Goal: Information Seeking & Learning: Learn about a topic

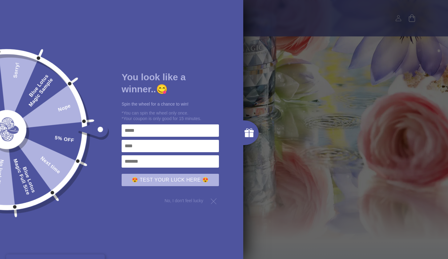
scroll to position [286, 0]
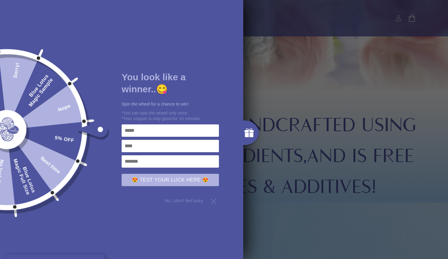
click at [214, 199] on div at bounding box center [213, 200] width 11 height 11
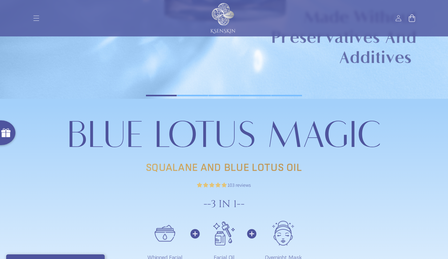
scroll to position [762, 0]
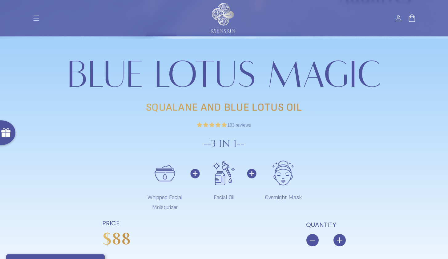
click at [167, 107] on p "SQUALANE AND BLUE LOTUS OIL" at bounding box center [224, 107] width 370 height 15
copy p "SQUALANE"
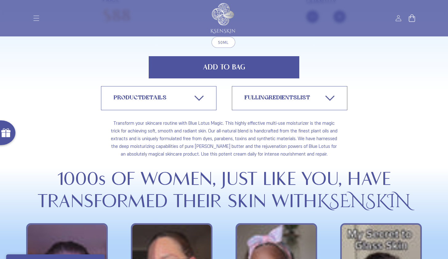
scroll to position [982, 0]
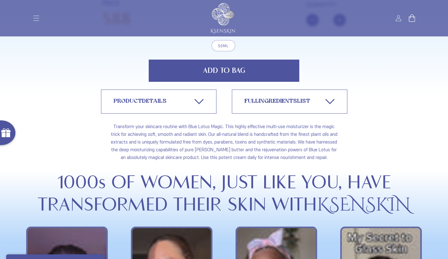
click at [206, 99] on link "PRODUCT DETAILS" at bounding box center [159, 101] width 116 height 24
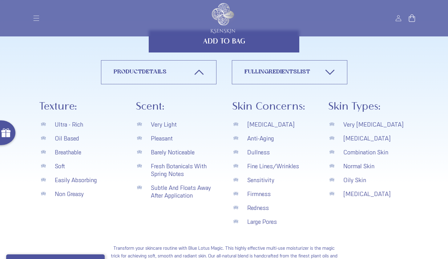
scroll to position [1005, 0]
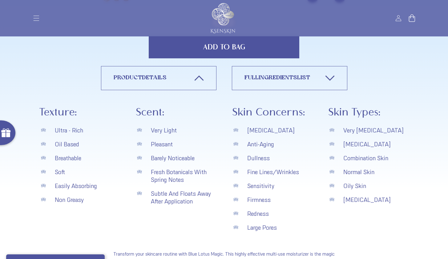
click at [280, 74] on link "FULL INGREDIENTS LIST" at bounding box center [290, 78] width 116 height 24
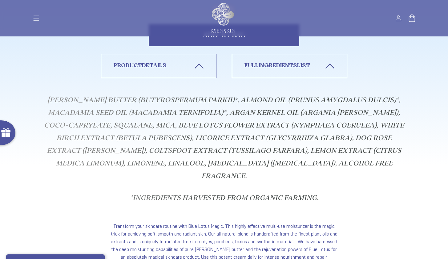
scroll to position [1017, 0]
click at [161, 104] on p "[PERSON_NAME] Butter (Butyrospermum Parkii)*, Almond Oil (Prunus Amygdalus Dulc…" at bounding box center [224, 154] width 370 height 120
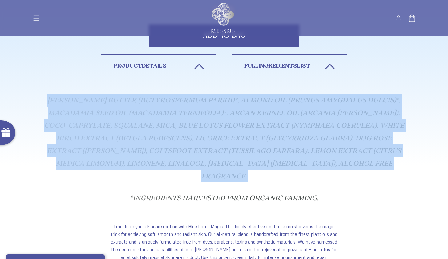
click at [161, 104] on p "[PERSON_NAME] Butter (Butyrospermum Parkii)*, Almond Oil (Prunus Amygdalus Dulc…" at bounding box center [224, 154] width 370 height 120
click at [217, 102] on p "[PERSON_NAME] Butter (Butyrospermum Parkii)*, Almond Oil (Prunus Amygdalus Dulc…" at bounding box center [224, 154] width 370 height 120
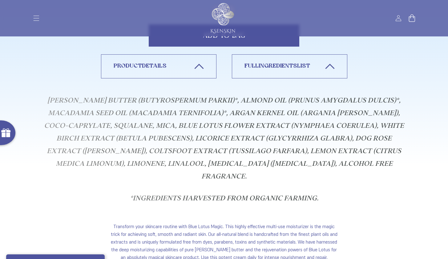
click at [215, 113] on p "[PERSON_NAME] Butter (Butyrospermum Parkii)*, Almond Oil (Prunus Amygdalus Dulc…" at bounding box center [224, 154] width 370 height 120
click at [111, 127] on p "[PERSON_NAME] Butter (Butyrospermum Parkii)*, Almond Oil (Prunus Amygdalus Dulc…" at bounding box center [224, 154] width 370 height 120
click at [196, 126] on p "[PERSON_NAME] Butter (Butyrospermum Parkii)*, Almond Oil (Prunus Amygdalus Dulc…" at bounding box center [224, 154] width 370 height 120
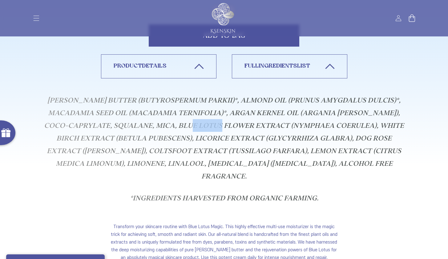
click at [196, 126] on p "[PERSON_NAME] Butter (Butyrospermum Parkii)*, Almond Oil (Prunus Amygdalus Dulc…" at bounding box center [224, 154] width 370 height 120
click at [162, 135] on p "[PERSON_NAME] Butter (Butyrospermum Parkii)*, Almond Oil (Prunus Amygdalus Dulc…" at bounding box center [224, 154] width 370 height 120
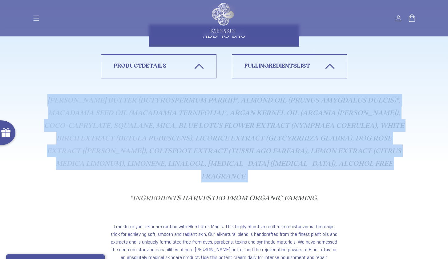
click at [162, 135] on p "[PERSON_NAME] Butter (Butyrospermum Parkii)*, Almond Oil (Prunus Amygdalus Dulc…" at bounding box center [224, 154] width 370 height 120
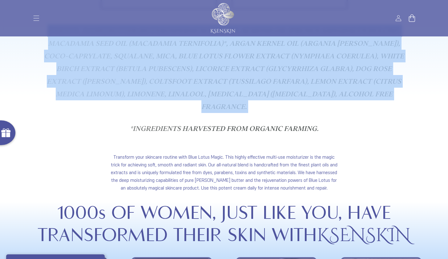
scroll to position [1105, 0]
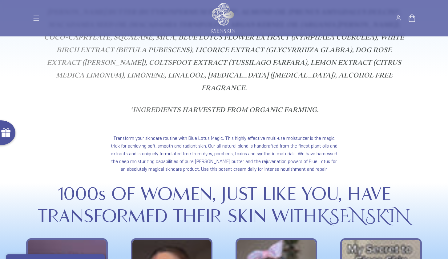
click at [267, 147] on span "Transform your skincare routine with Blue Lotus Magic. This highly effective mu…" at bounding box center [224, 153] width 227 height 36
click at [340, 0] on header "Home Products Products Blue Lotus Magic HALO Exfoliator Log in" at bounding box center [224, 18] width 401 height 36
